Goal: Check status

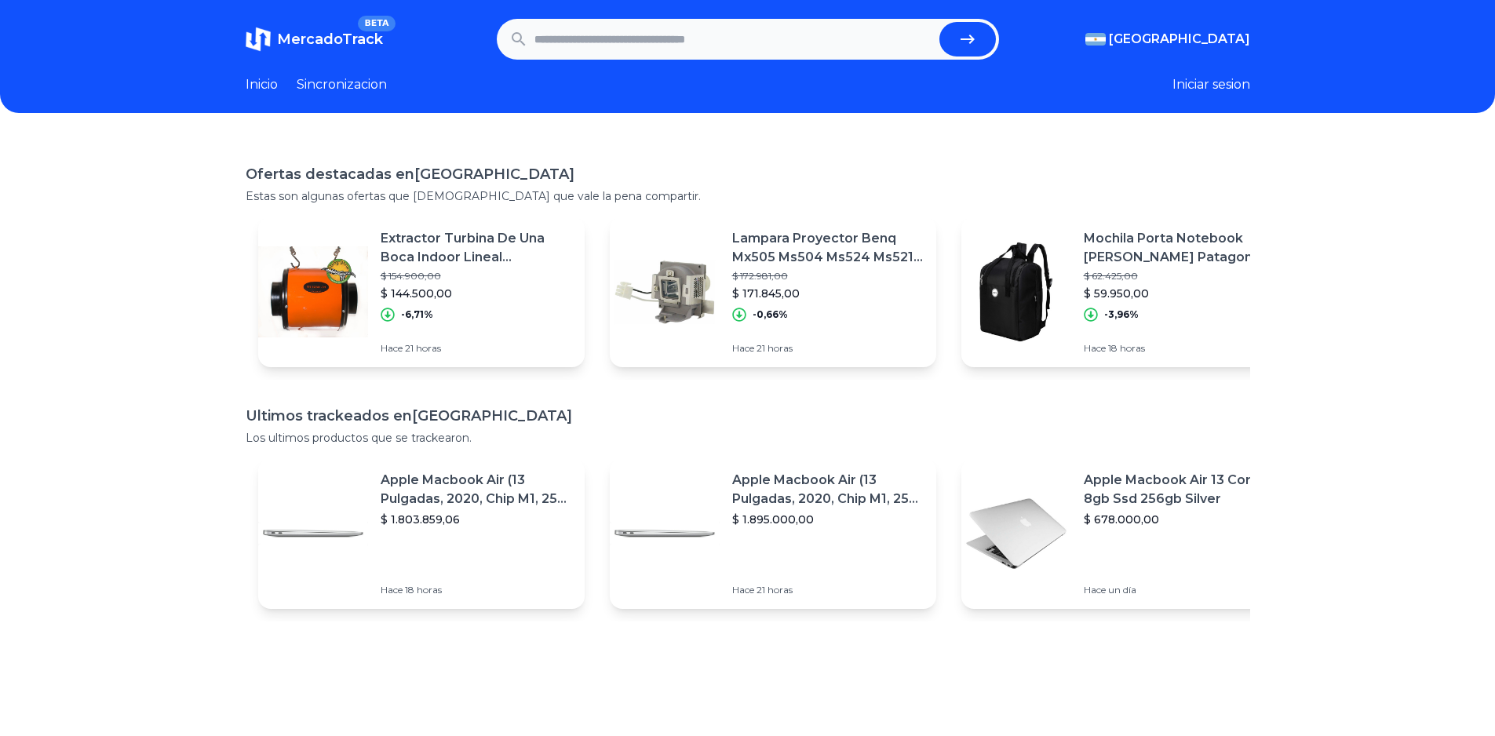
type input "*"
type input "**********"
click at [939, 22] on button "submit" at bounding box center [967, 39] width 56 height 35
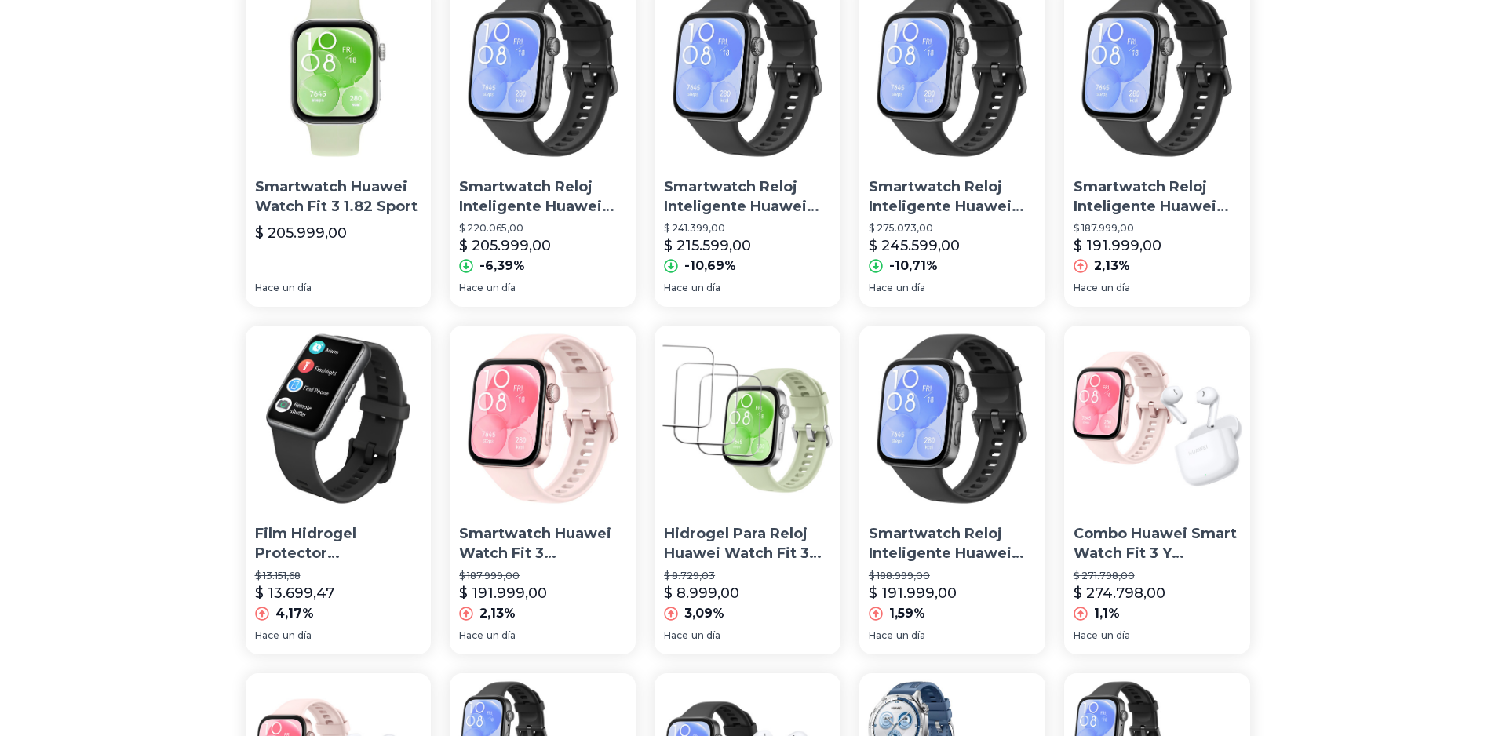
scroll to position [181, 0]
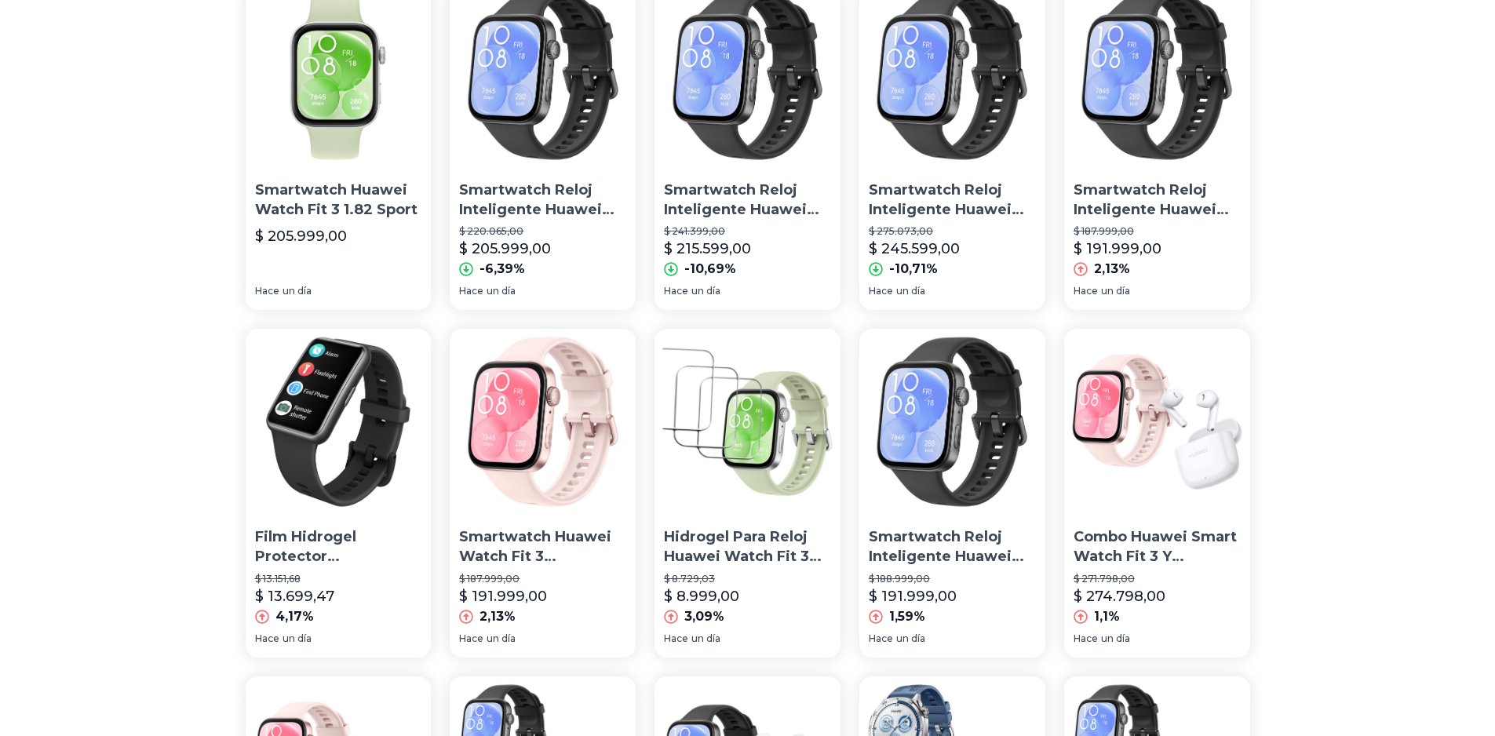
click at [1182, 138] on img at bounding box center [1157, 75] width 186 height 186
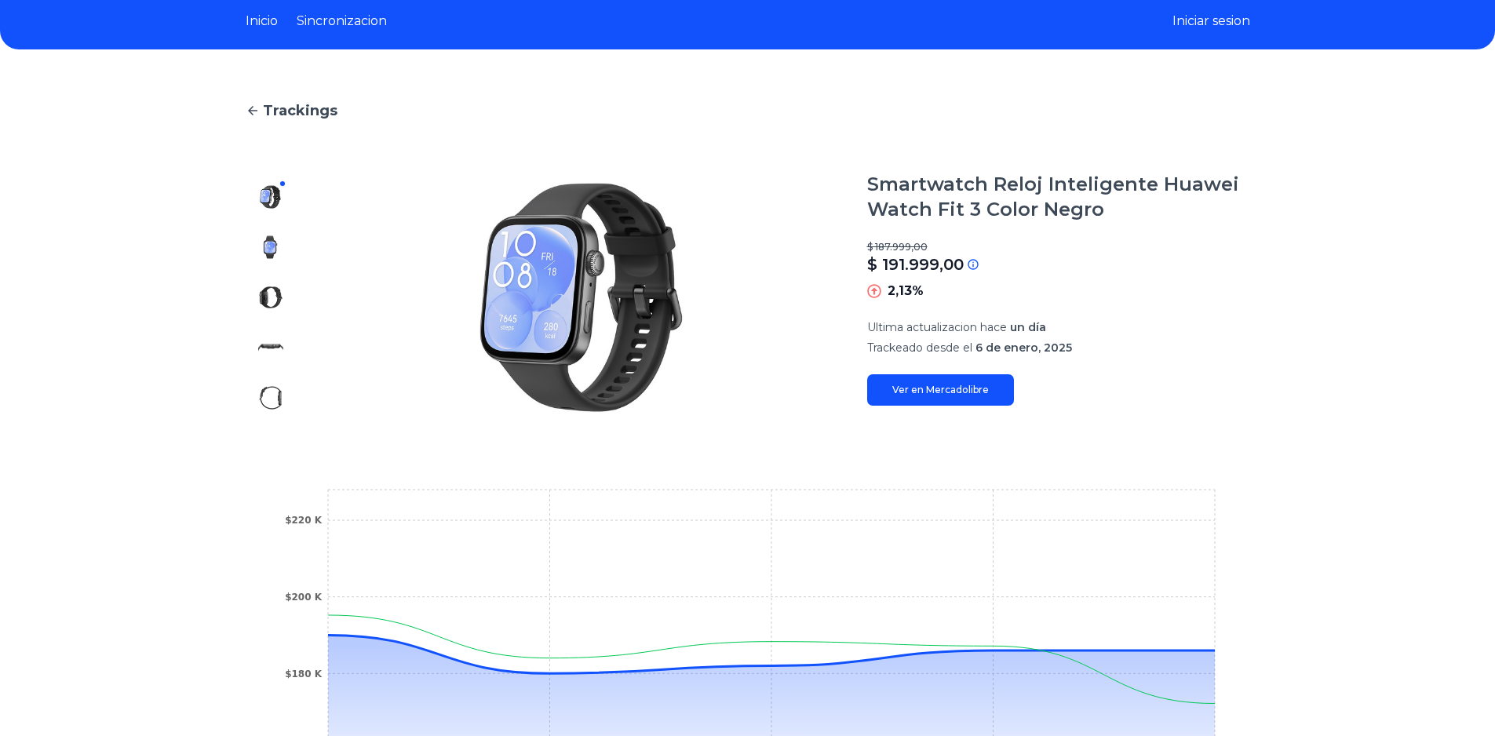
scroll to position [0, 12]
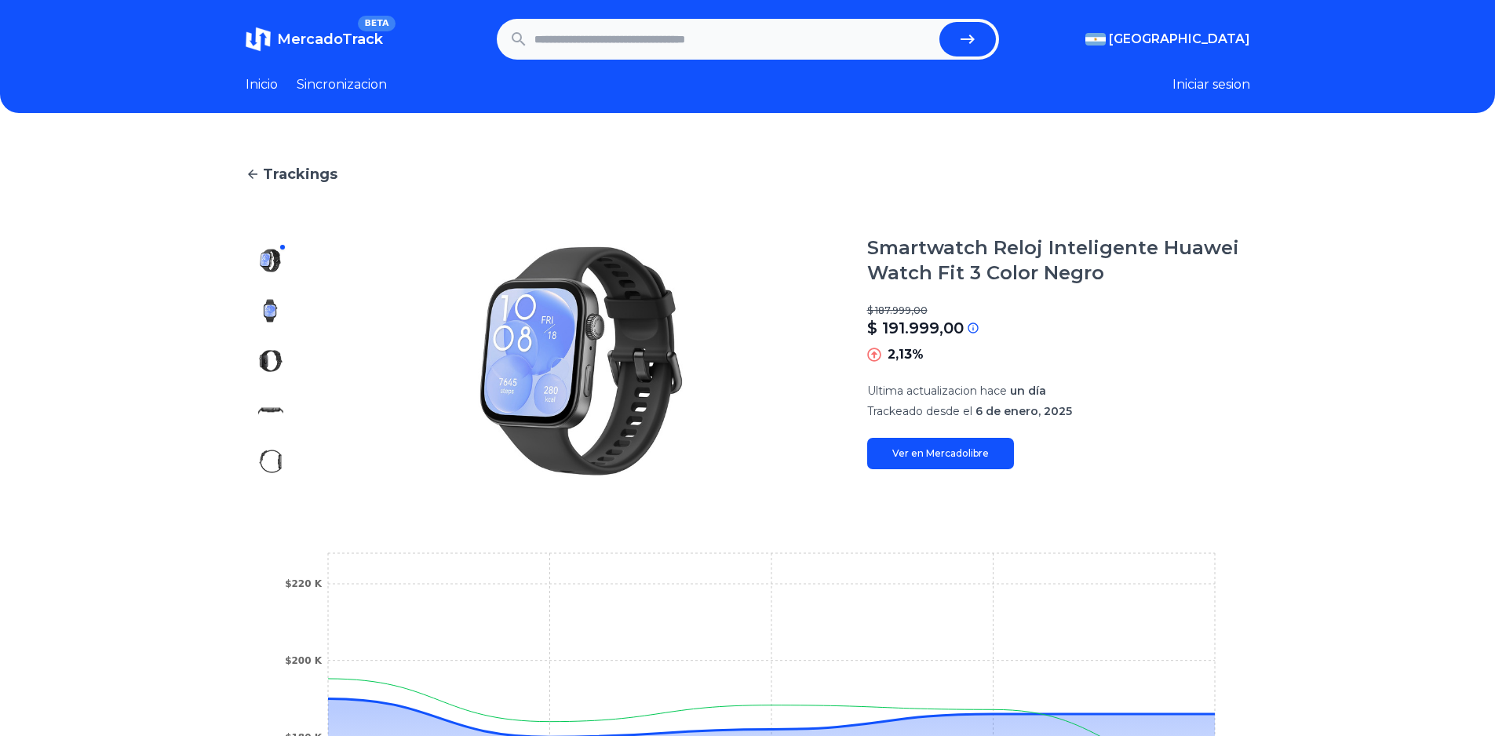
click at [248, 174] on icon at bounding box center [252, 173] width 9 height 9
type input "**********"
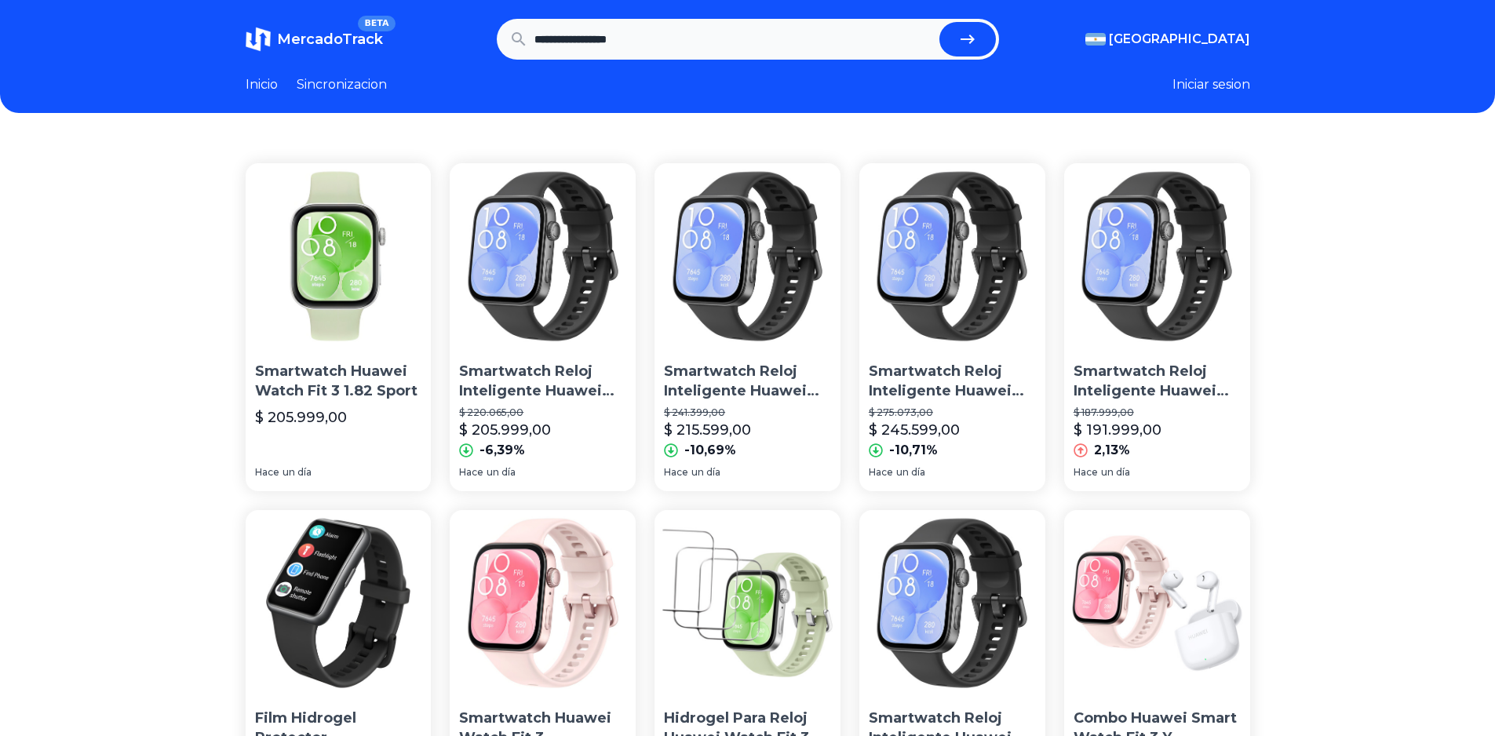
scroll to position [181, 0]
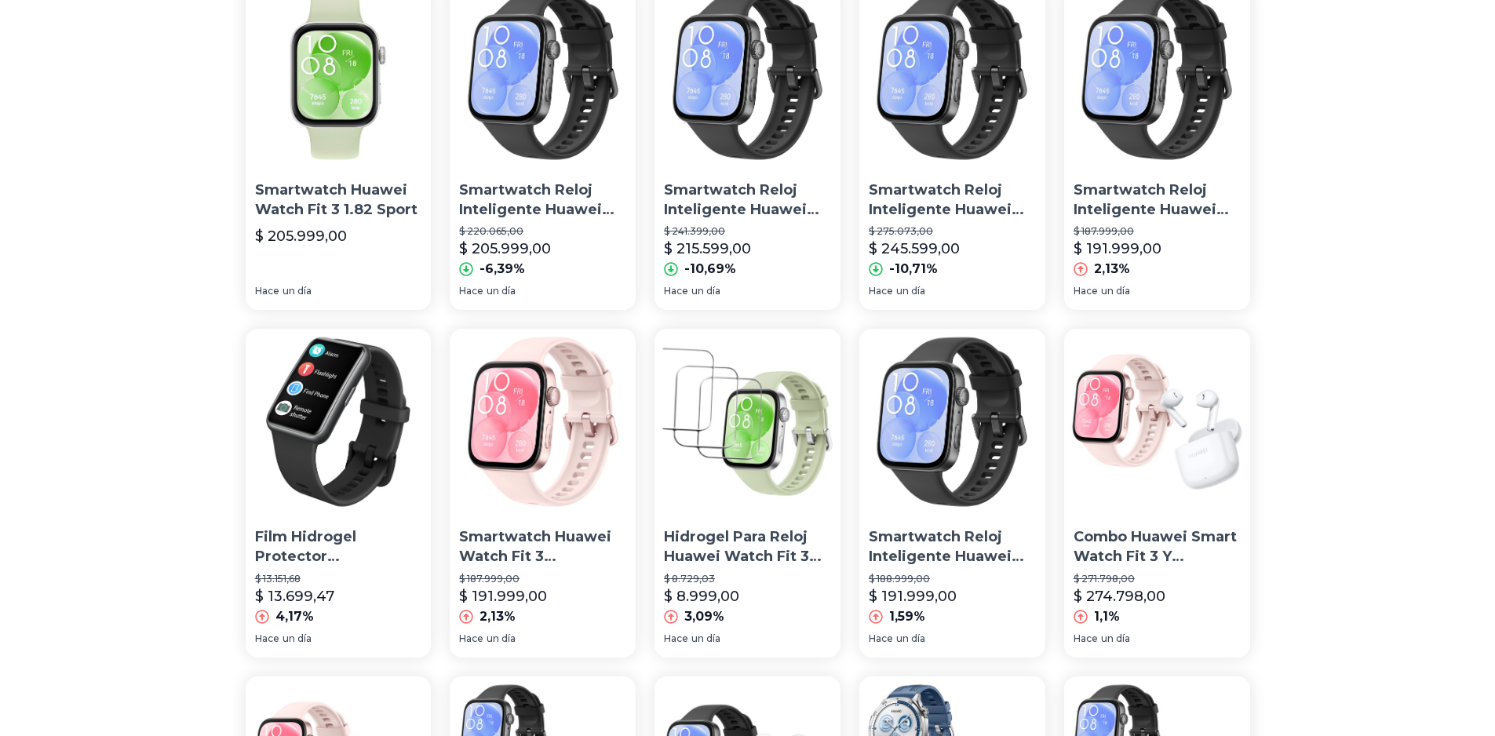
click at [527, 144] on img at bounding box center [543, 75] width 186 height 186
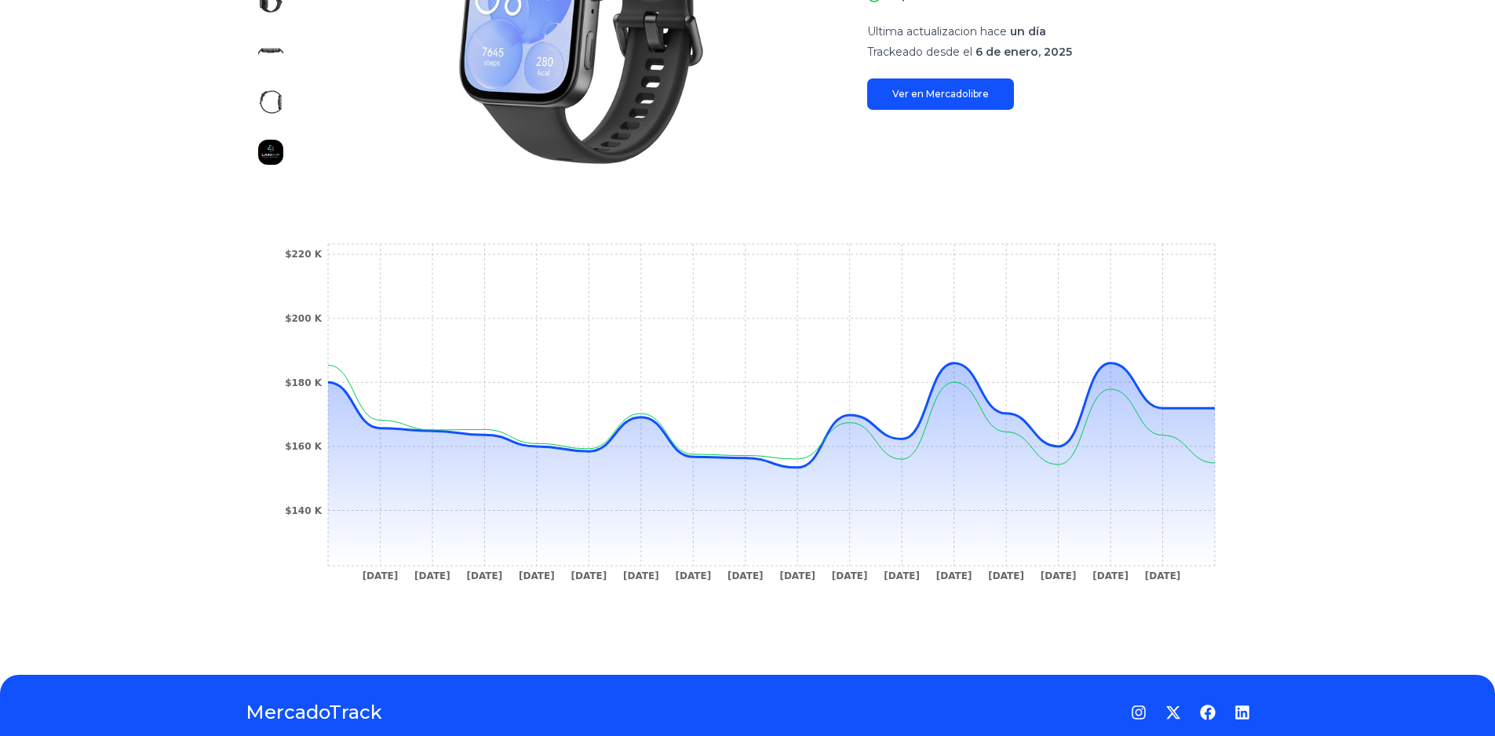
scroll to position [355, 12]
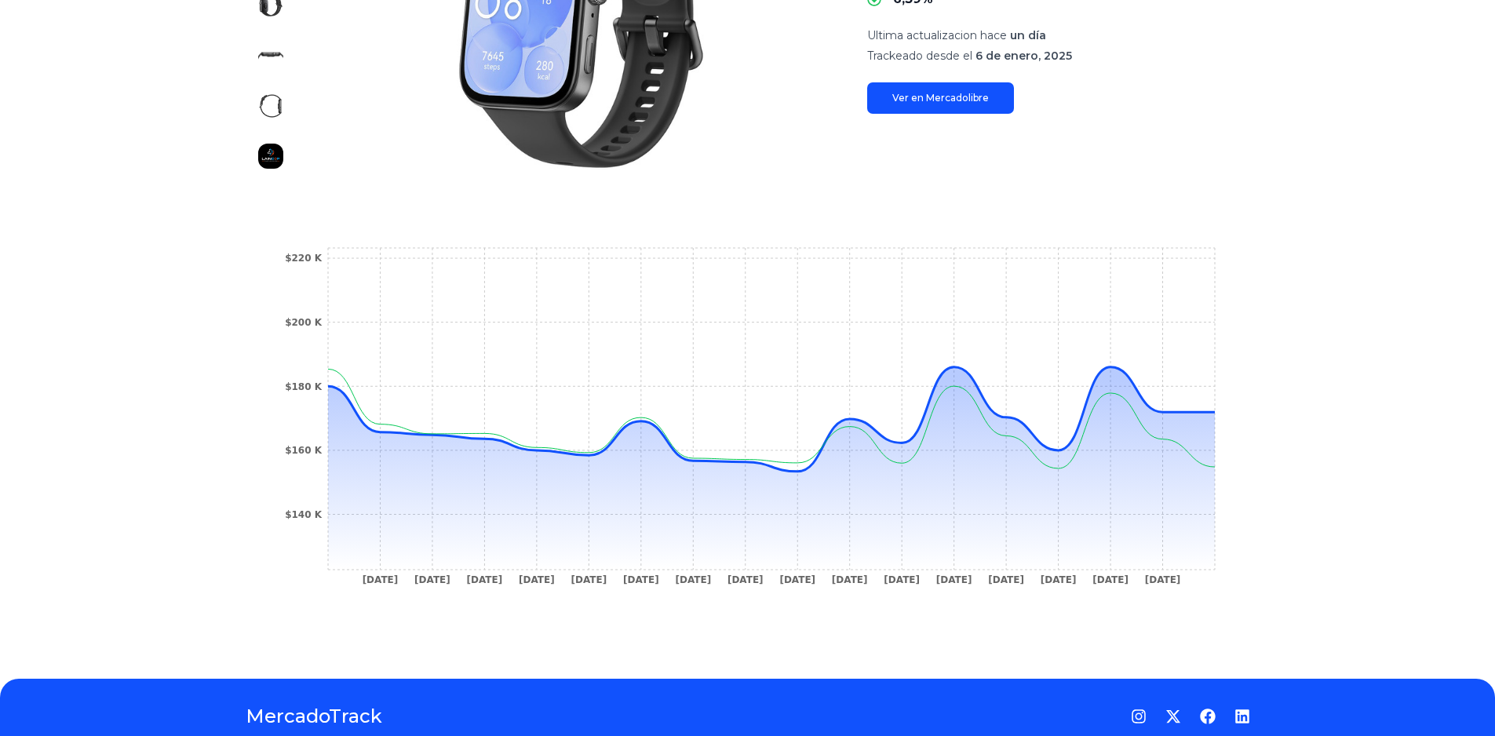
drag, startPoint x: 49, startPoint y: 461, endPoint x: 58, endPoint y: 428, distance: 33.5
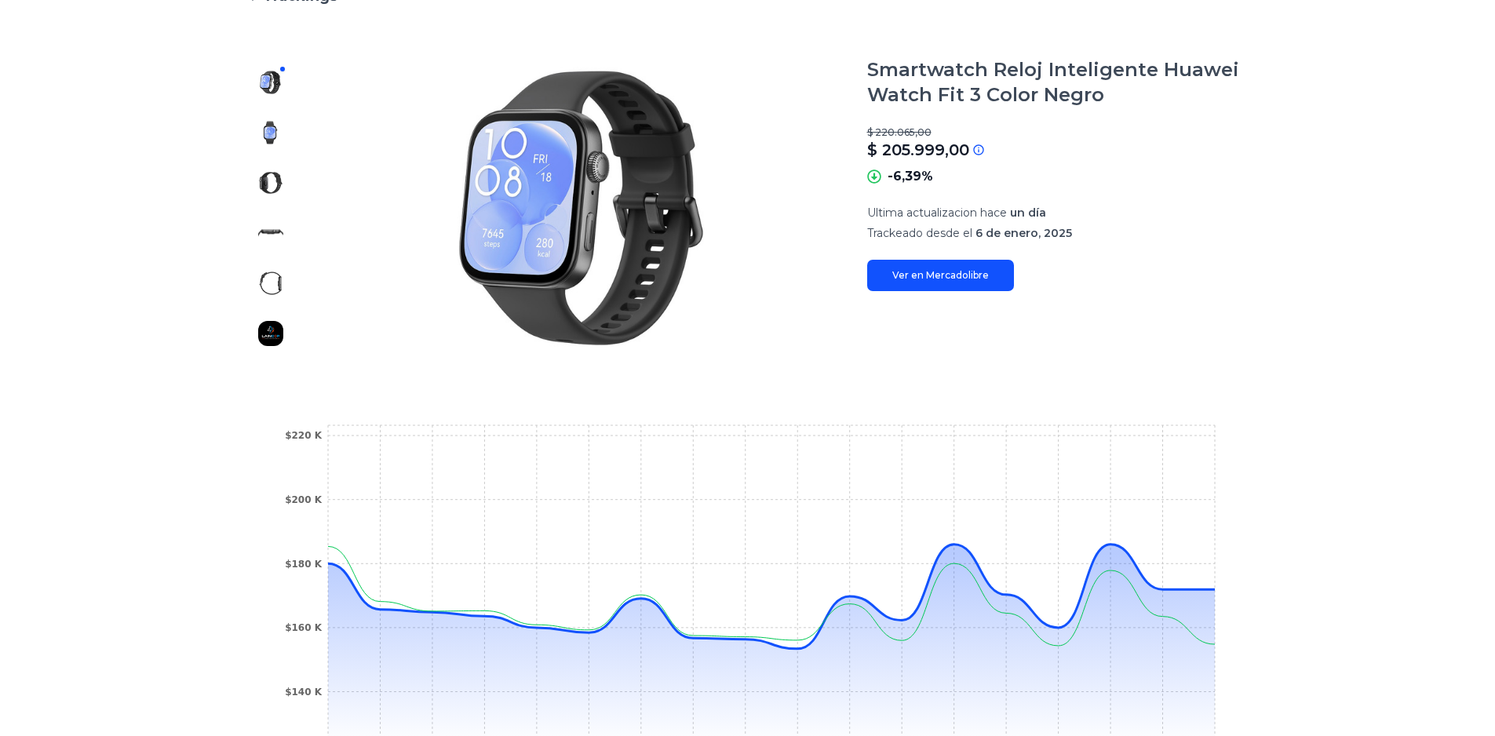
scroll to position [172, 12]
